Goal: Find specific page/section: Find specific page/section

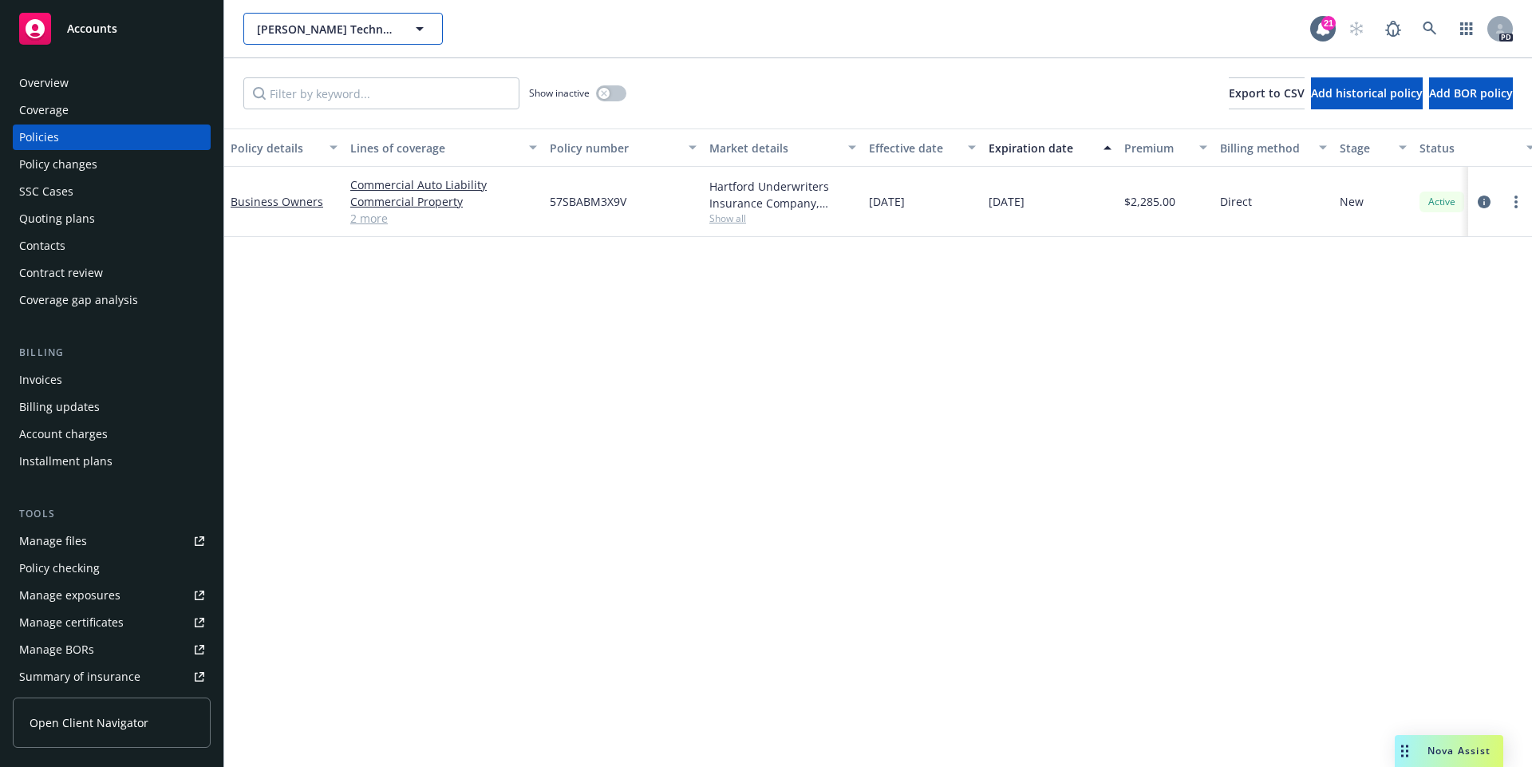
click at [414, 27] on icon "button" at bounding box center [419, 28] width 19 height 19
type input "everst"
click at [395, 40] on button "[PERSON_NAME] Technologies Inc." at bounding box center [343, 29] width 200 height 32
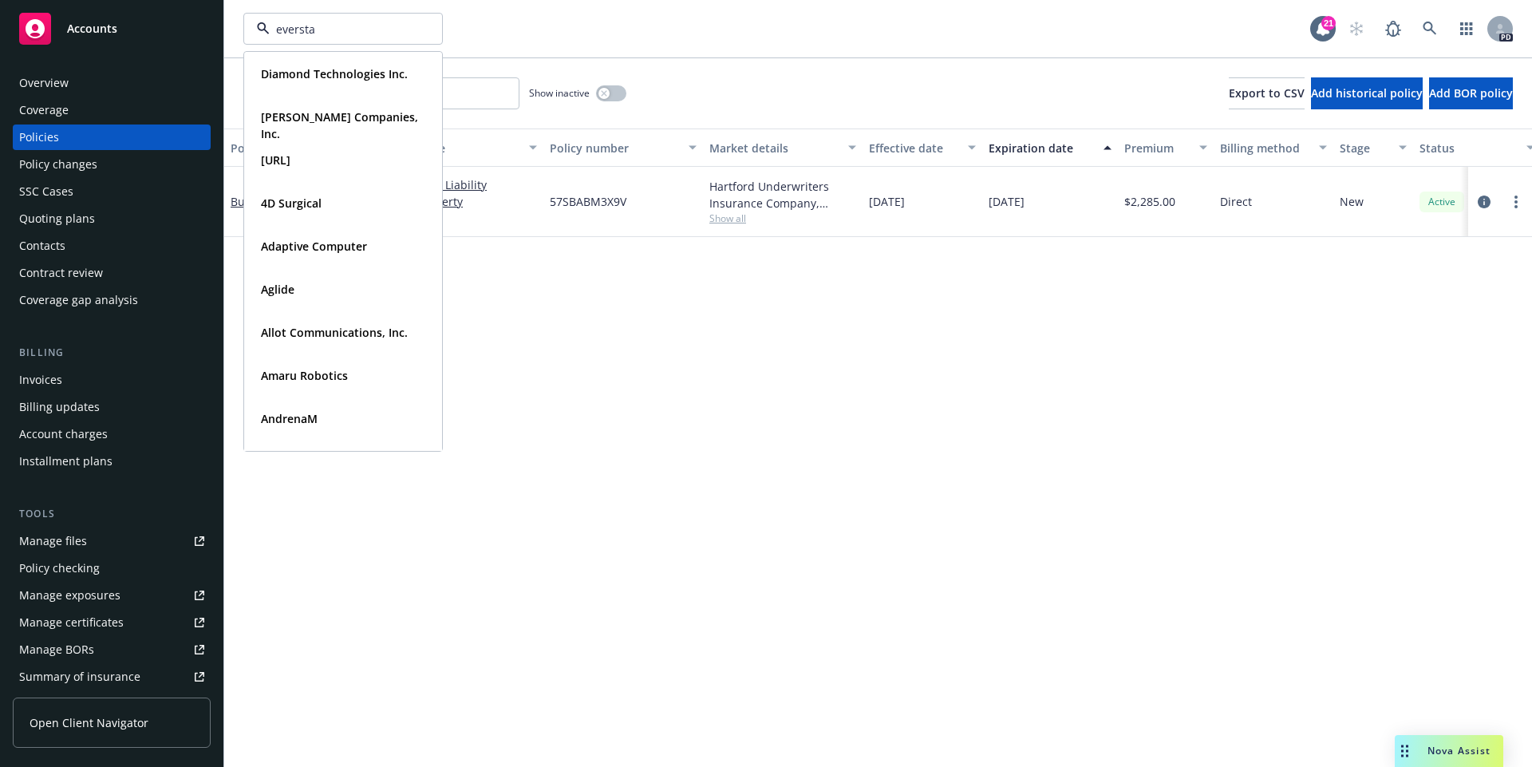
type input "everstag"
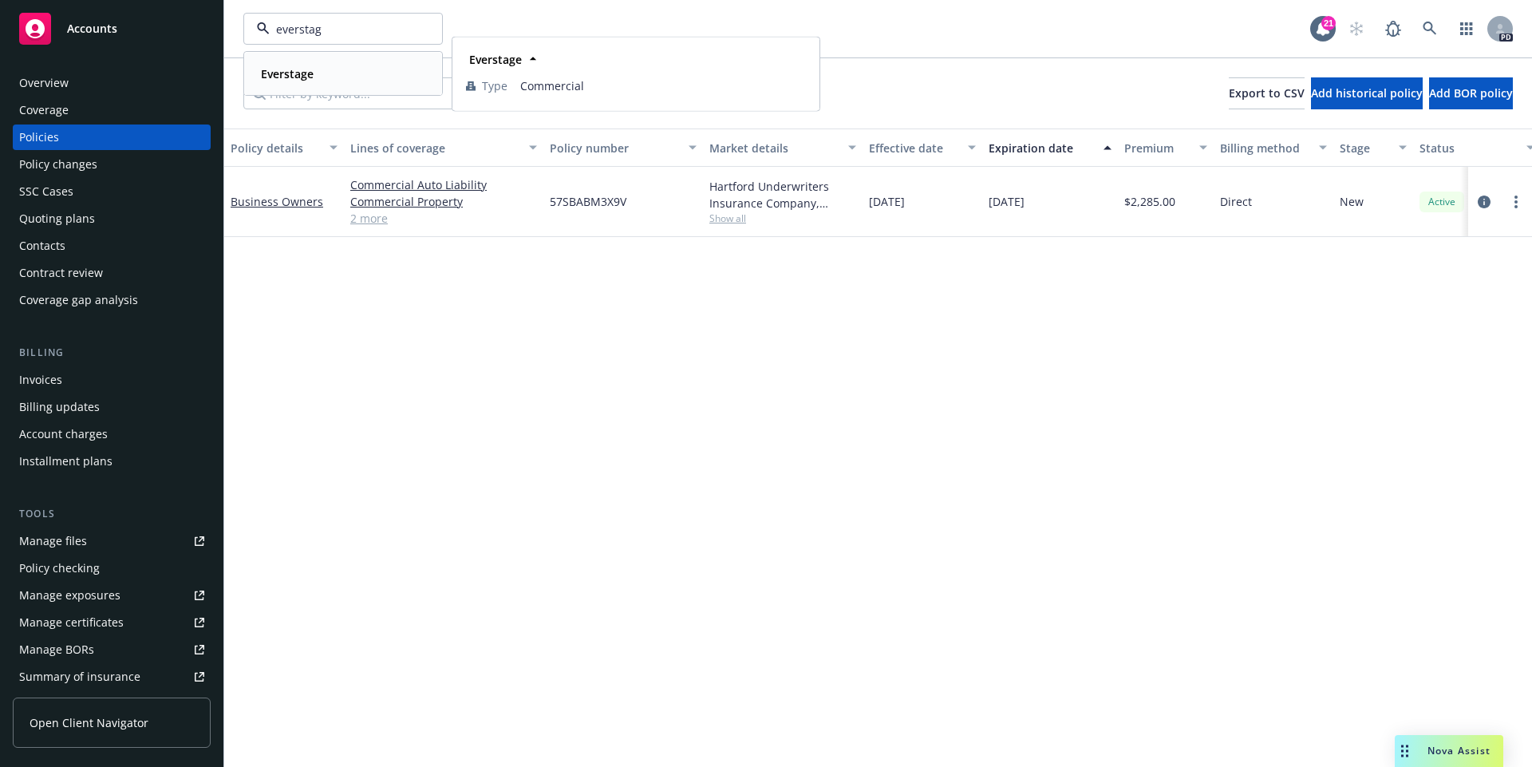
click at [310, 63] on div "Everstage" at bounding box center [286, 73] width 62 height 23
